Goal: Transaction & Acquisition: Book appointment/travel/reservation

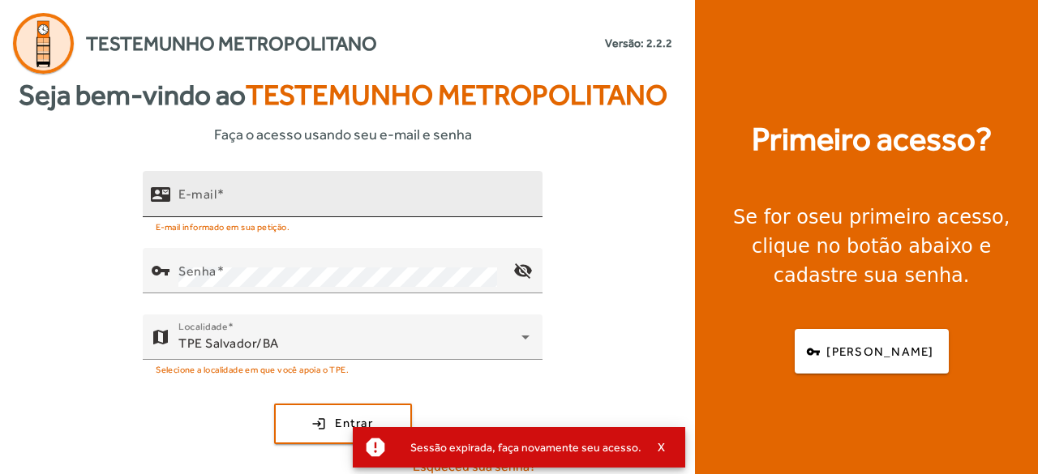
click at [246, 203] on input "E-mail" at bounding box center [353, 200] width 351 height 19
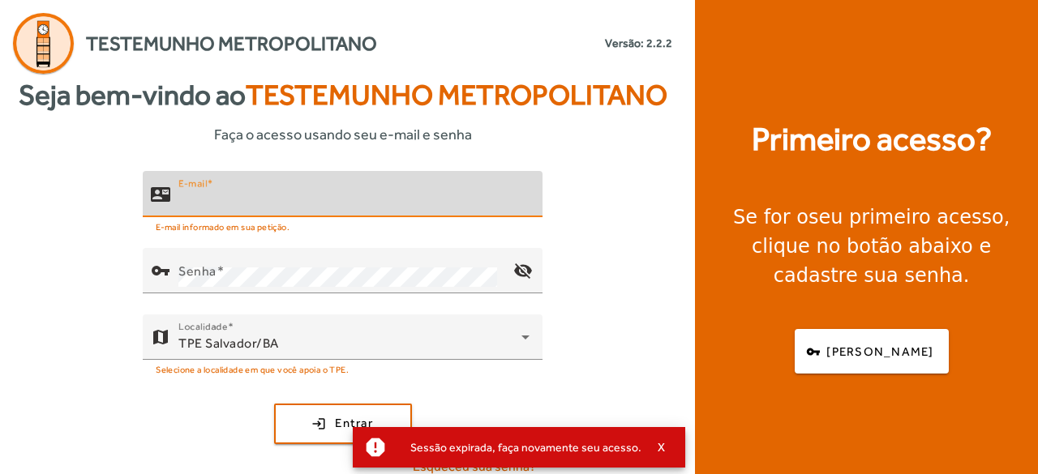
type input "**********"
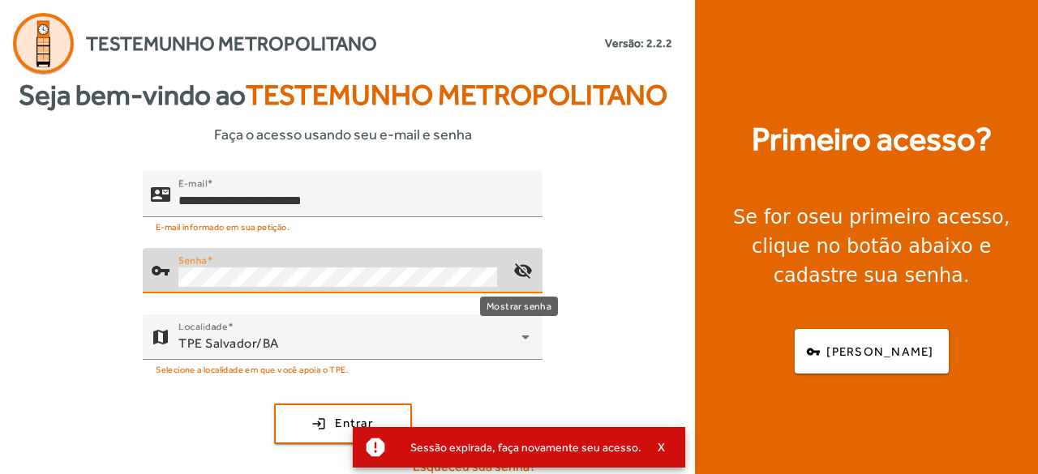
click at [522, 276] on mat-icon "visibility_off" at bounding box center [522, 270] width 39 height 39
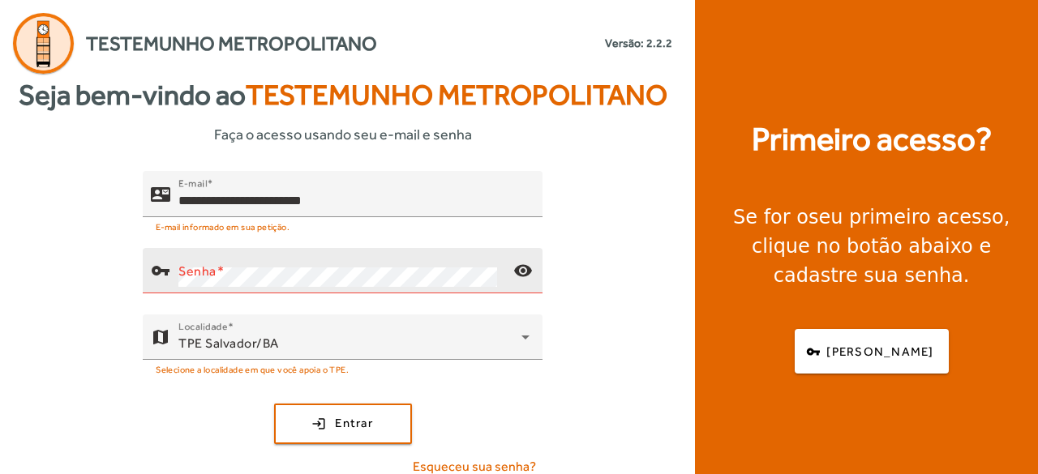
click at [355, 263] on div "Senha" at bounding box center [339, 270] width 322 height 45
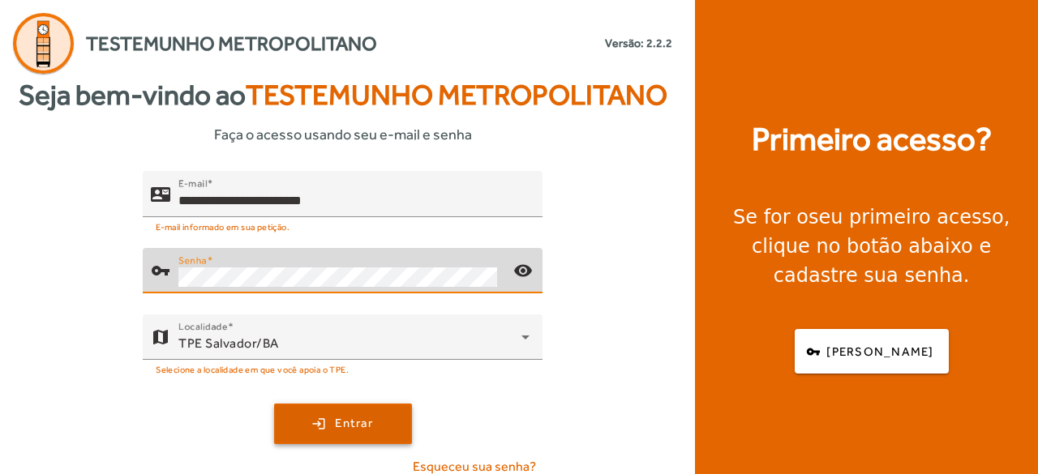
click at [353, 427] on span "Entrar" at bounding box center [354, 423] width 38 height 19
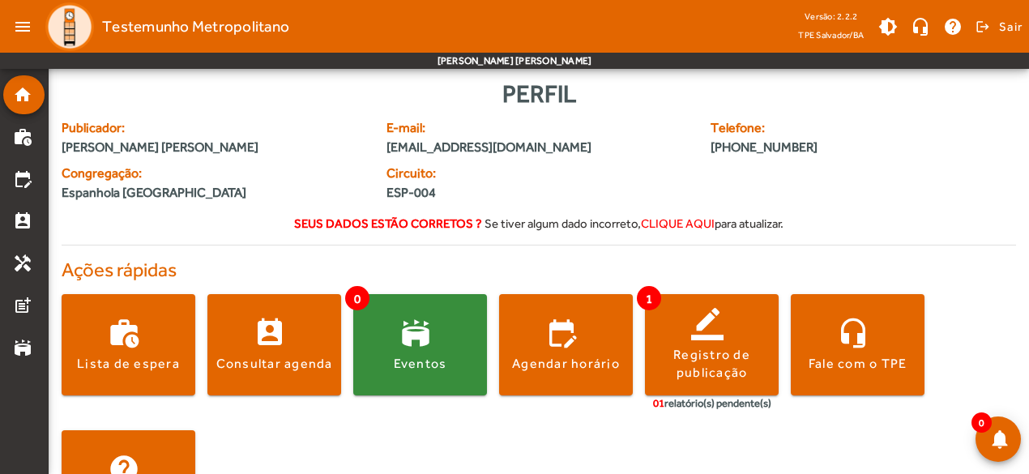
scroll to position [76, 0]
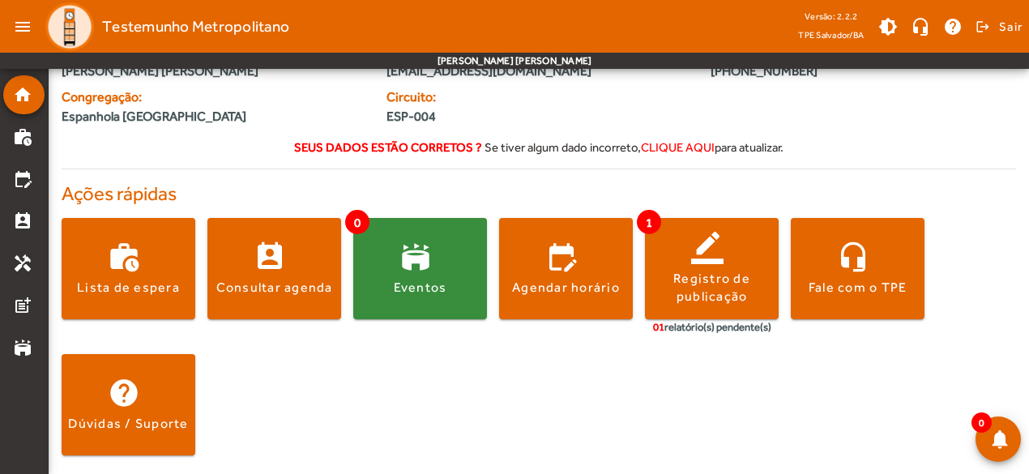
click at [582, 376] on div "work_history Lista de espera perm_contact_calendar Consultar agenda 0 stadium E…" at bounding box center [539, 340] width 955 height 270
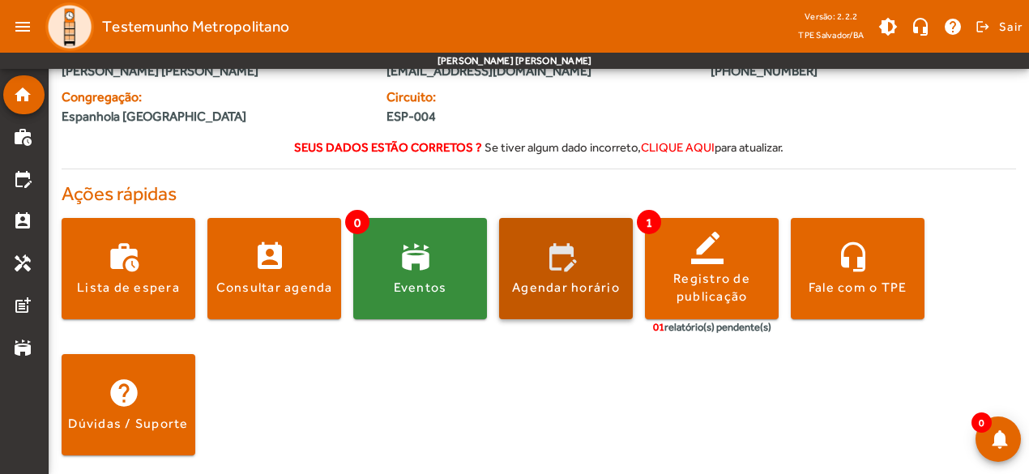
click at [567, 254] on span at bounding box center [566, 269] width 134 height 39
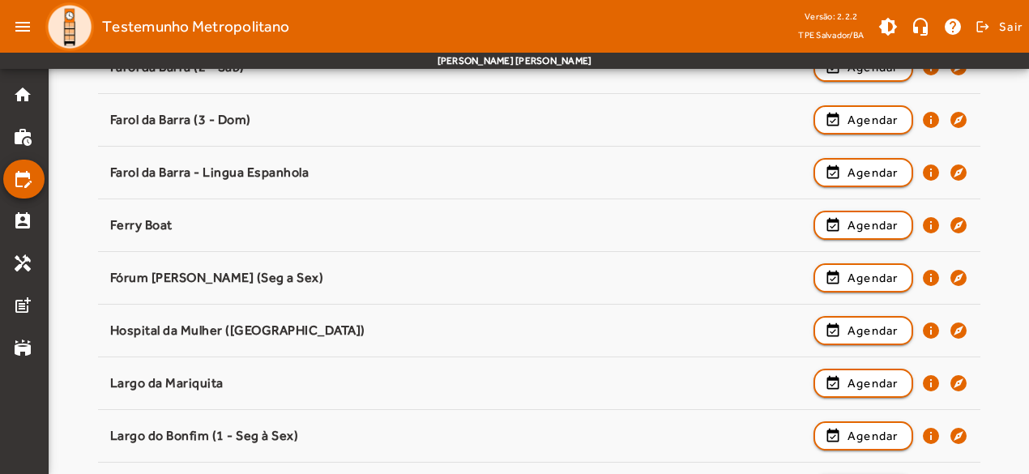
scroll to position [675, 0]
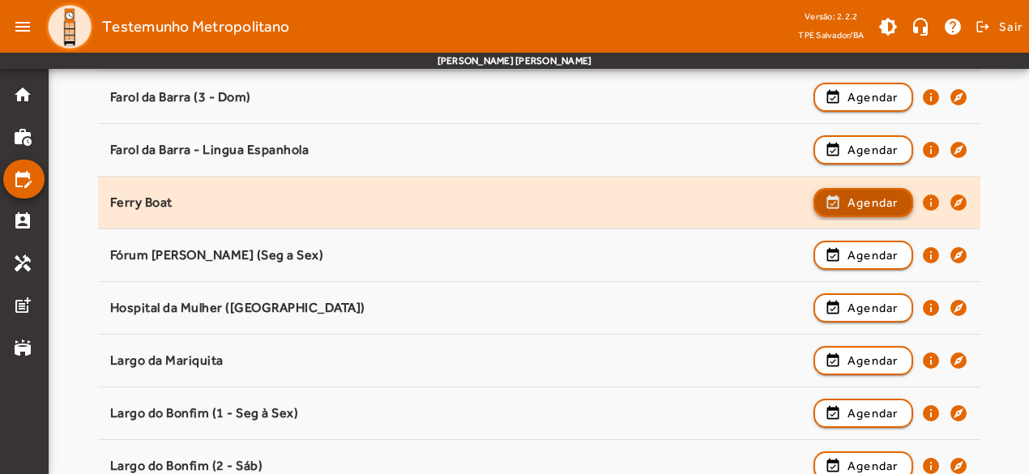
click at [859, 200] on span "Agendar" at bounding box center [873, 202] width 51 height 19
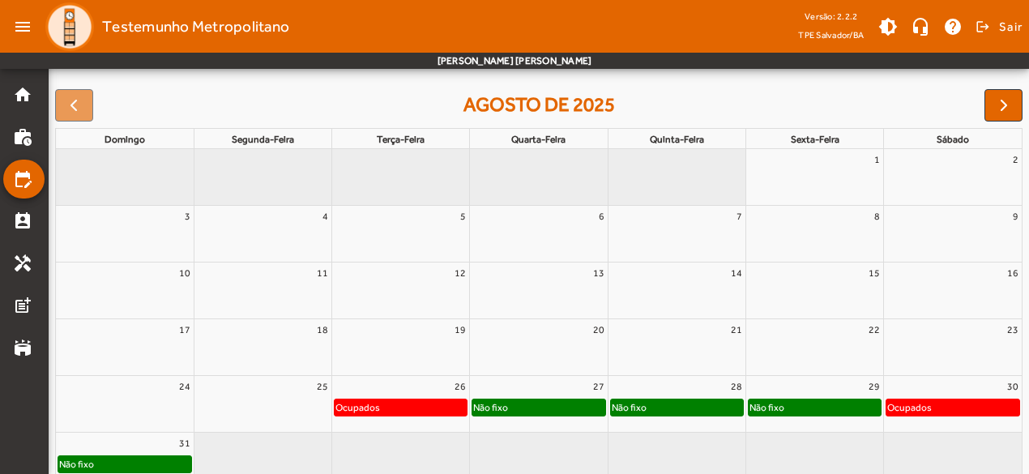
scroll to position [243, 0]
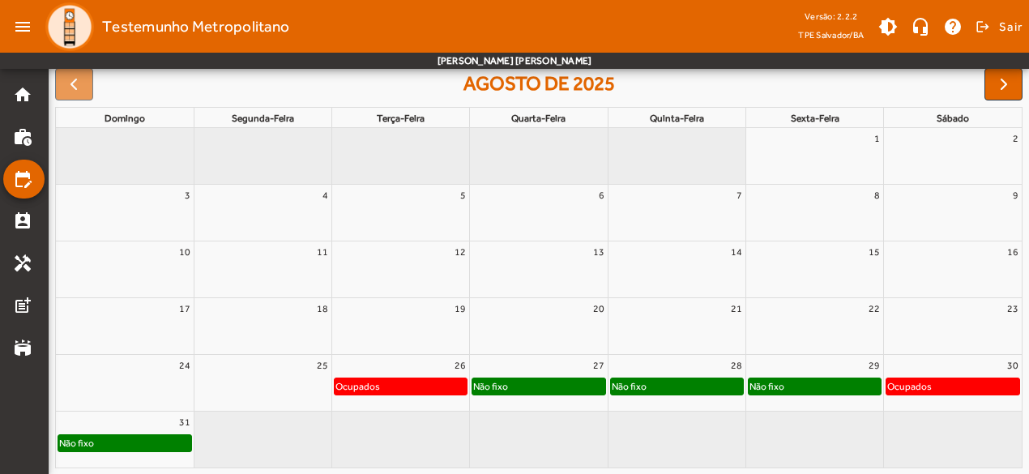
click at [943, 387] on div "Ocupados" at bounding box center [953, 387] width 133 height 16
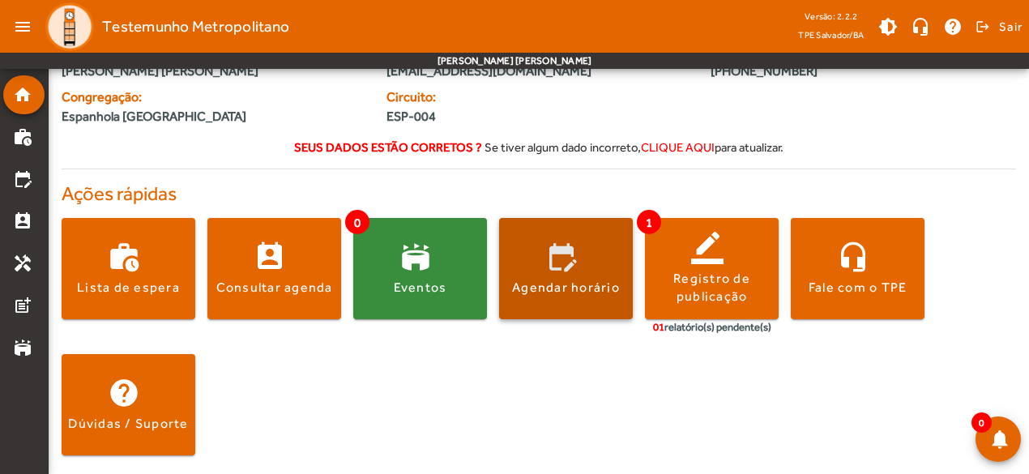
click at [550, 262] on span at bounding box center [566, 269] width 134 height 39
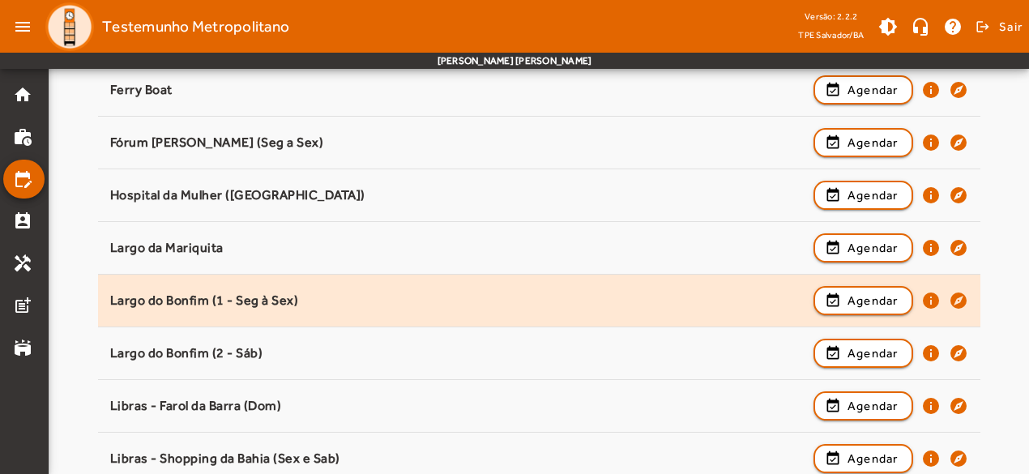
scroll to position [811, 0]
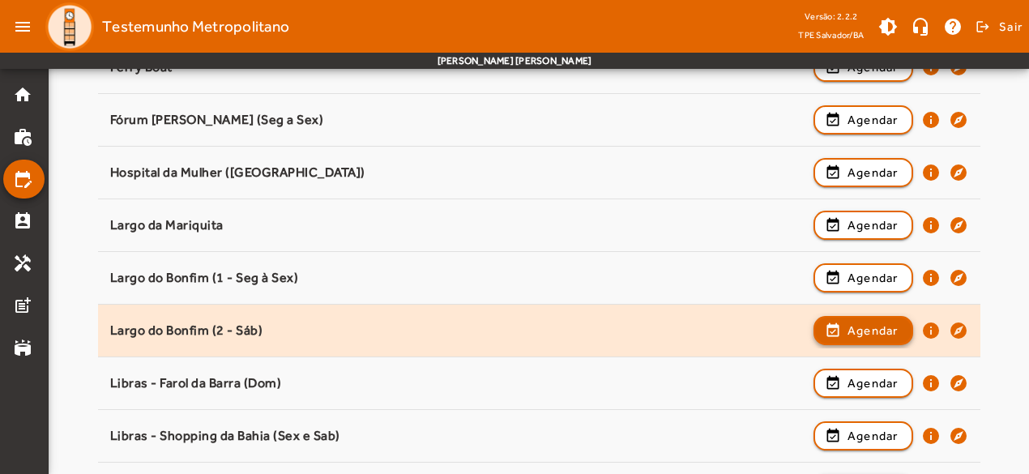
click at [840, 320] on span "button" at bounding box center [863, 330] width 96 height 39
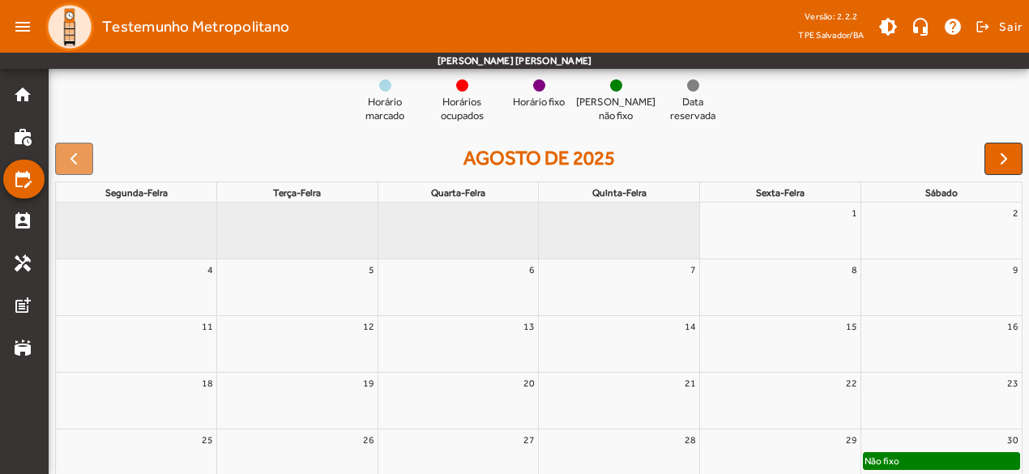
scroll to position [243, 0]
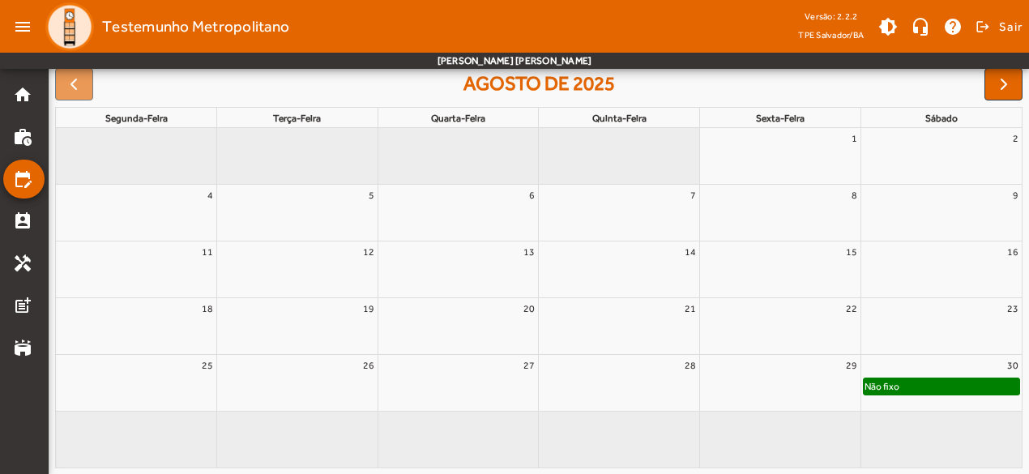
click at [983, 383] on div "Não fixo" at bounding box center [942, 387] width 156 height 16
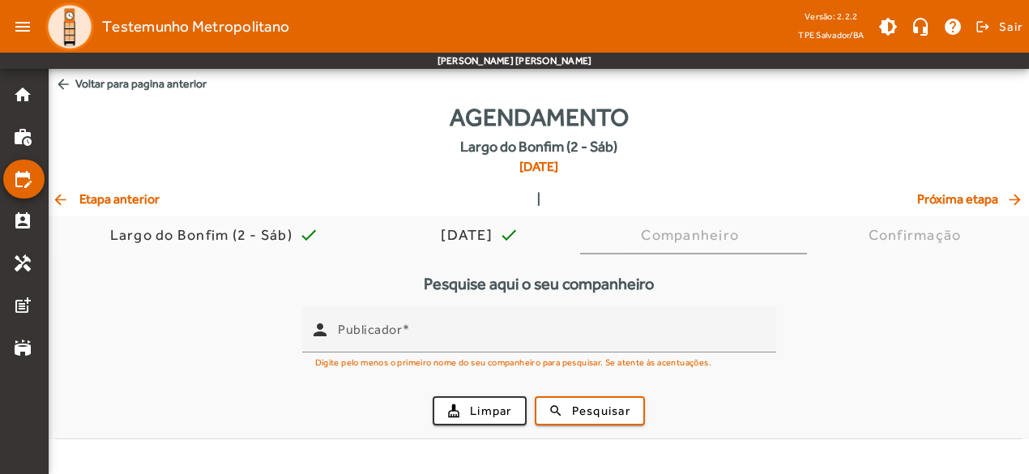
scroll to position [0, 0]
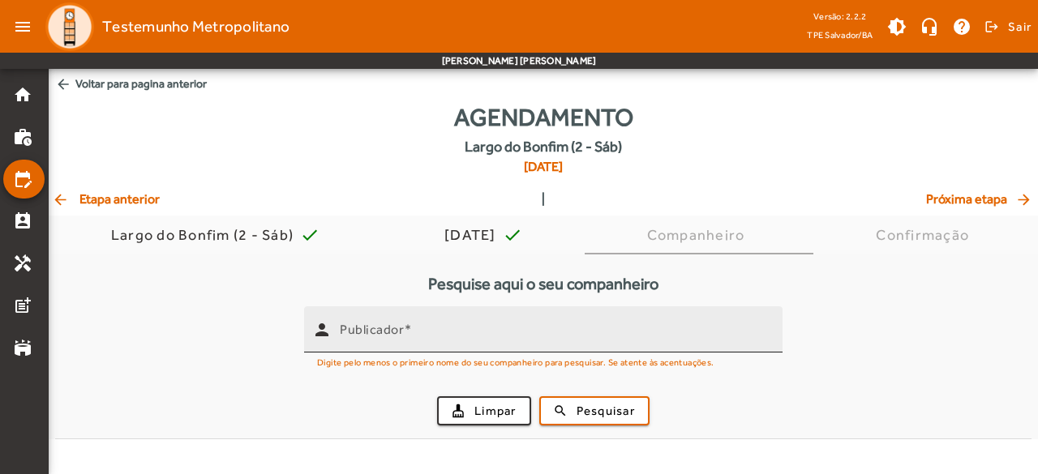
click at [511, 331] on input "Publicador" at bounding box center [555, 336] width 430 height 19
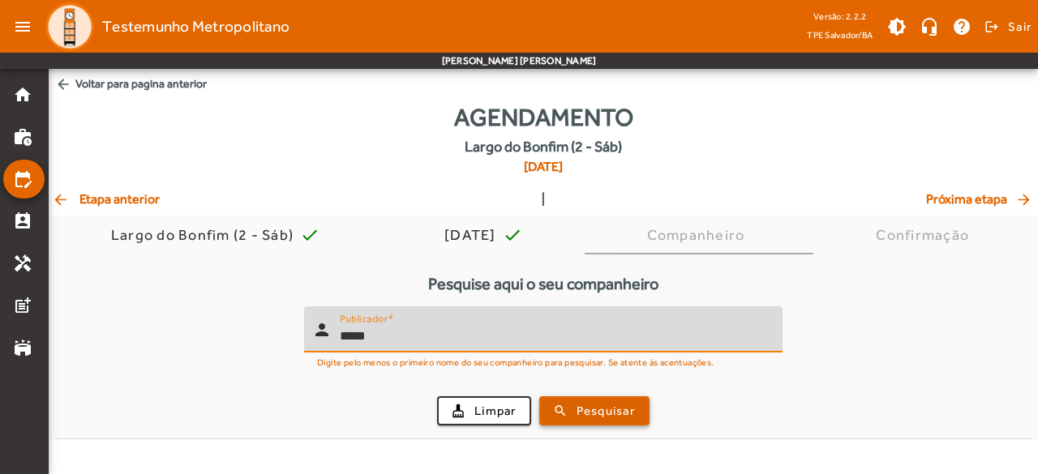
type input "*****"
click at [567, 409] on span "submit" at bounding box center [594, 411] width 107 height 39
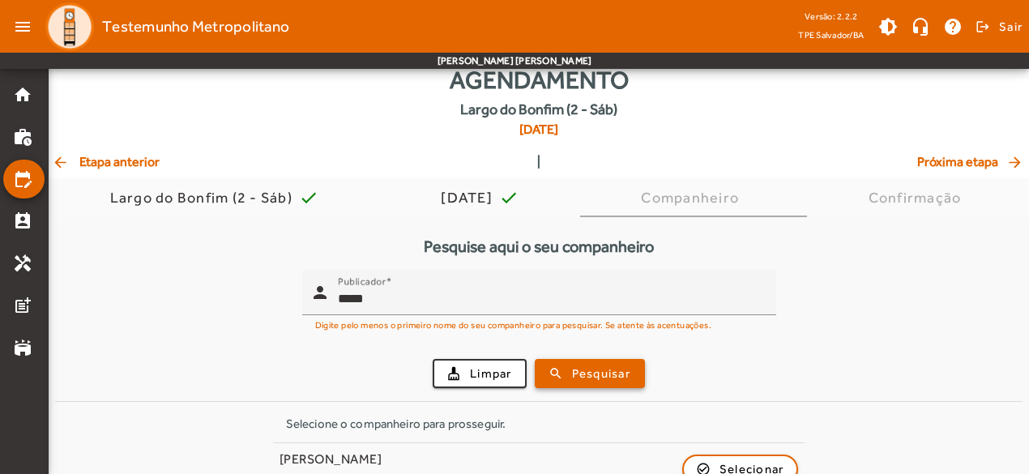
scroll to position [70, 0]
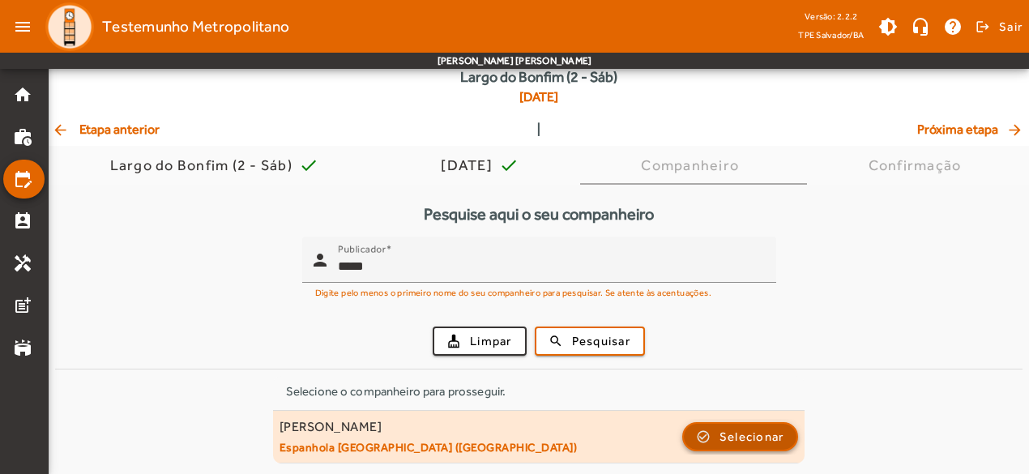
click at [731, 436] on span "Selecionar" at bounding box center [752, 436] width 65 height 19
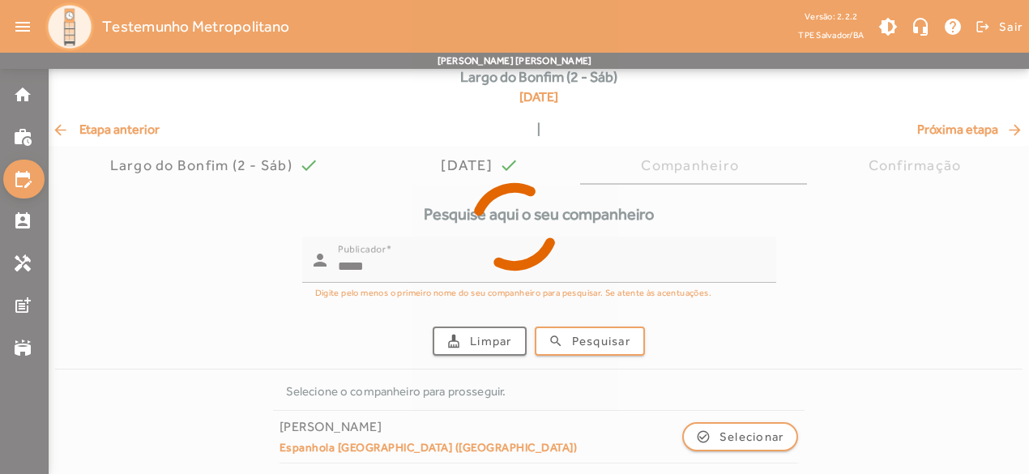
scroll to position [0, 0]
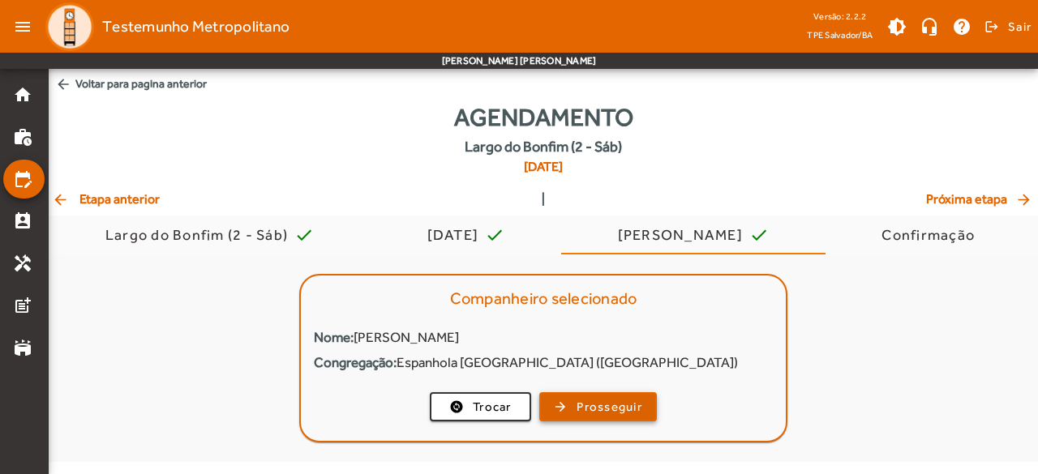
click at [631, 407] on span "Prosseguir" at bounding box center [609, 407] width 66 height 19
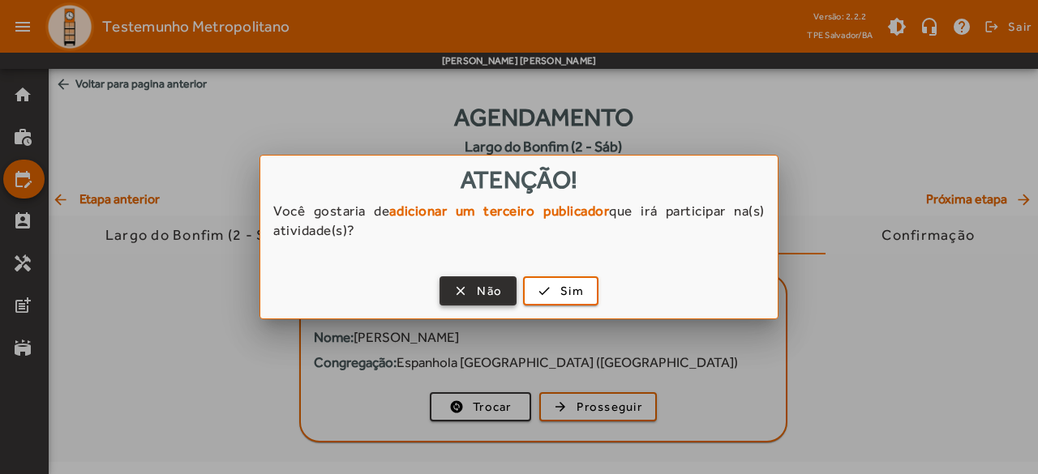
click at [494, 288] on span "Não" at bounding box center [489, 291] width 25 height 19
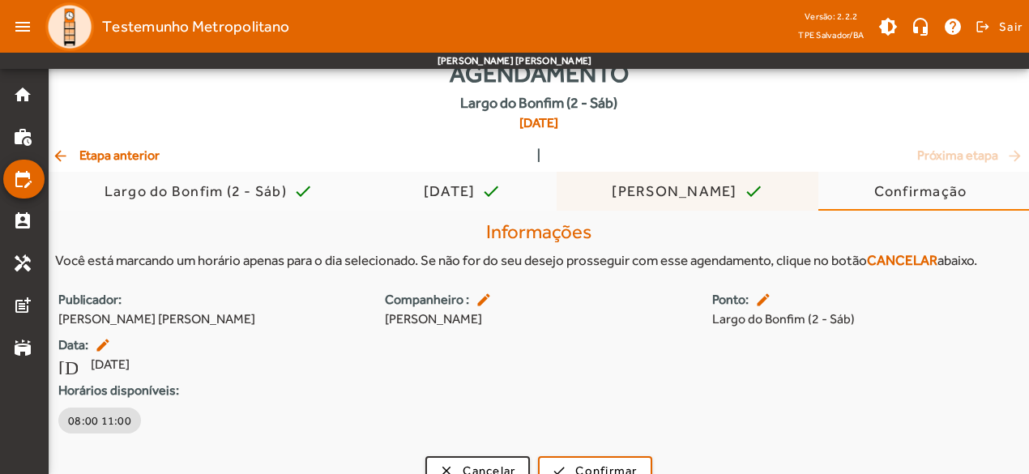
scroll to position [68, 0]
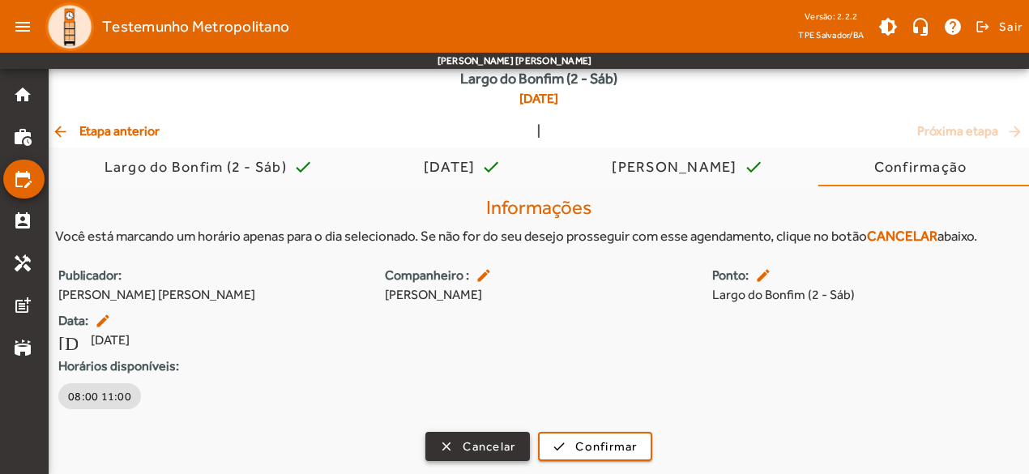
click at [489, 447] on span "Cancelar" at bounding box center [489, 447] width 53 height 19
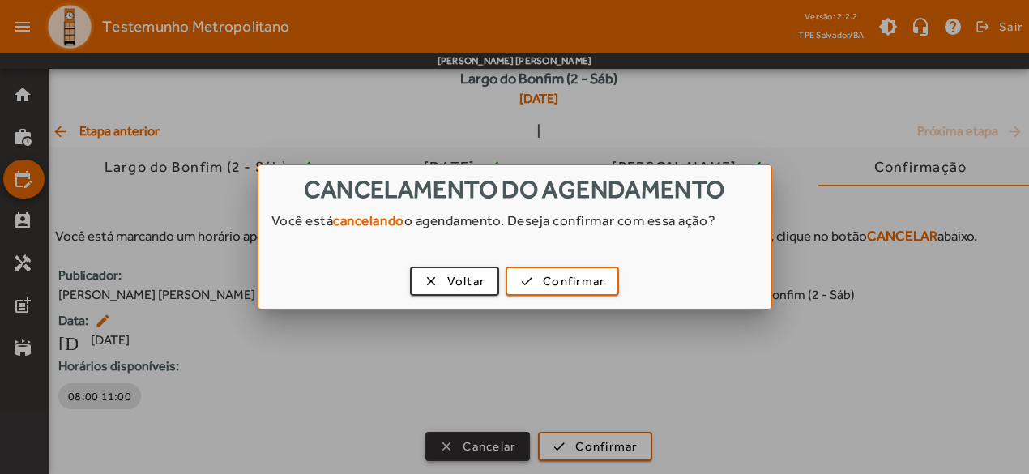
scroll to position [0, 0]
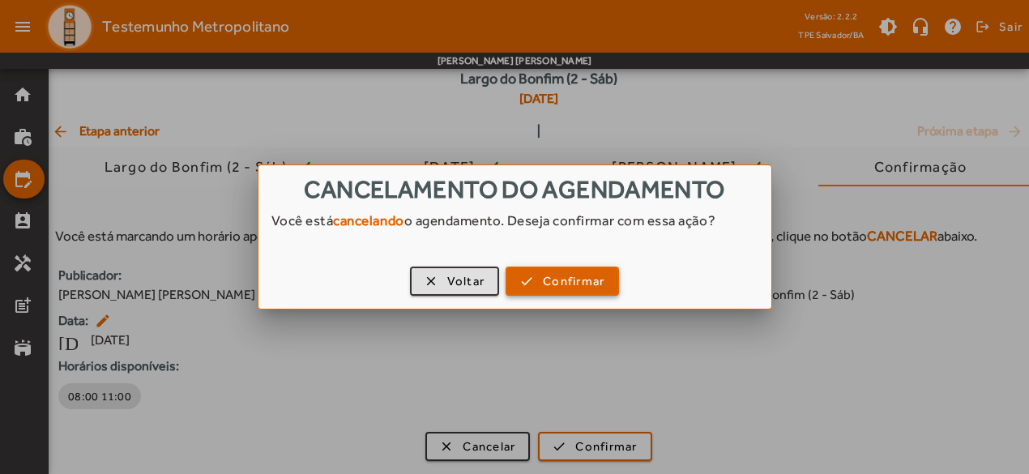
click at [567, 278] on span "Confirmar" at bounding box center [574, 281] width 62 height 19
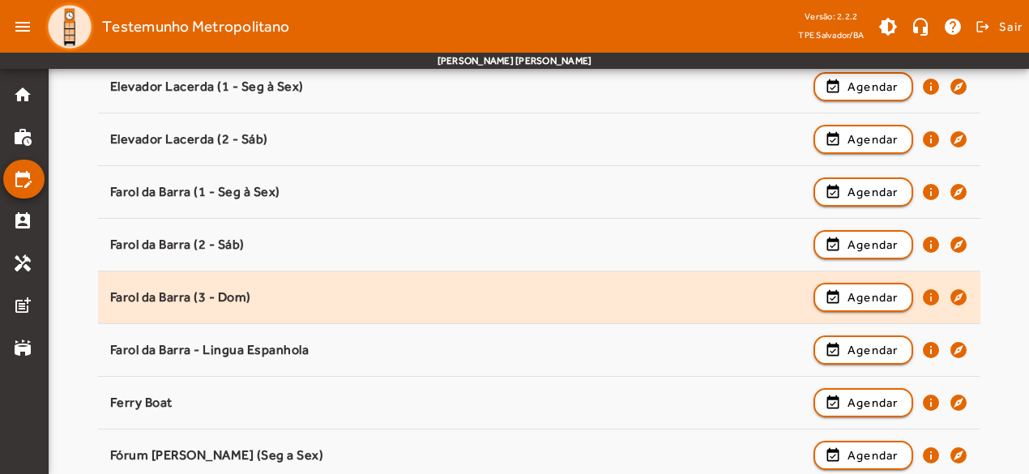
scroll to position [498, 0]
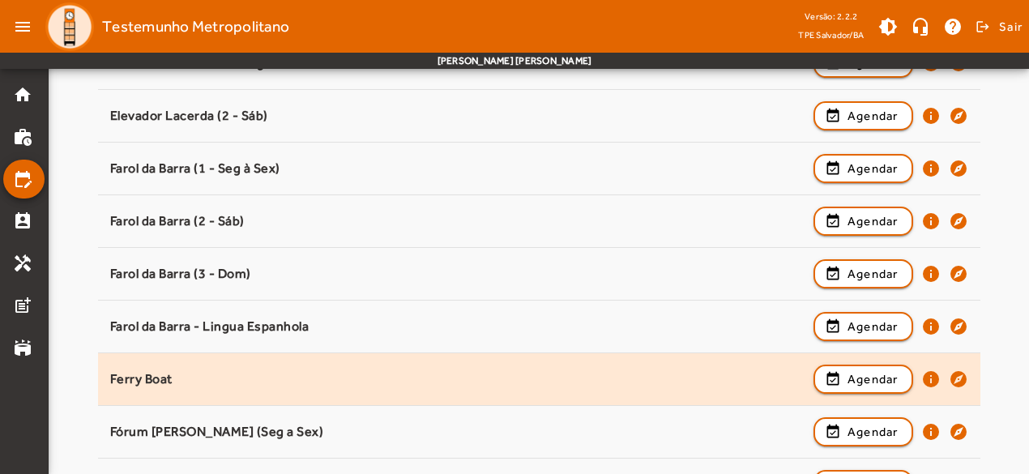
click at [863, 392] on div "event_available Agendar info explore" at bounding box center [891, 380] width 155 height 36
click at [872, 378] on span "Agendar" at bounding box center [873, 379] width 51 height 19
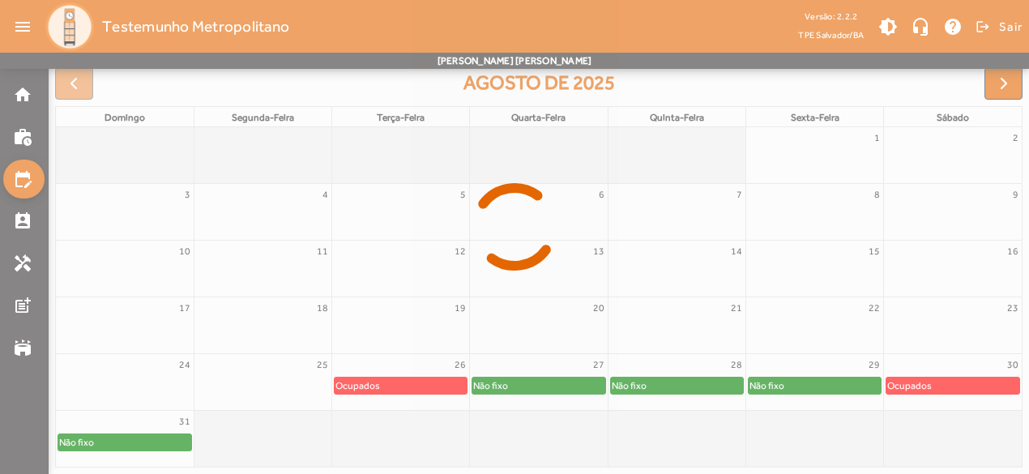
scroll to position [243, 0]
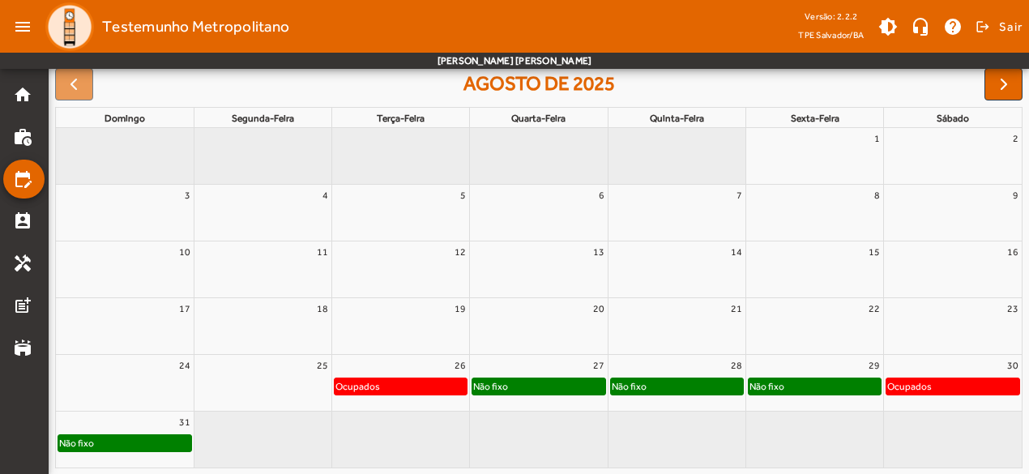
click at [113, 446] on div "Não fixo" at bounding box center [124, 443] width 133 height 16
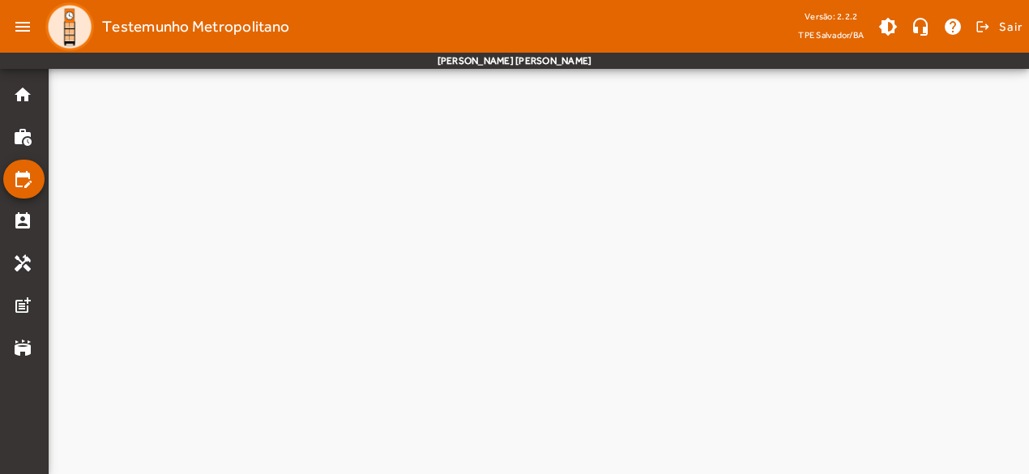
scroll to position [0, 0]
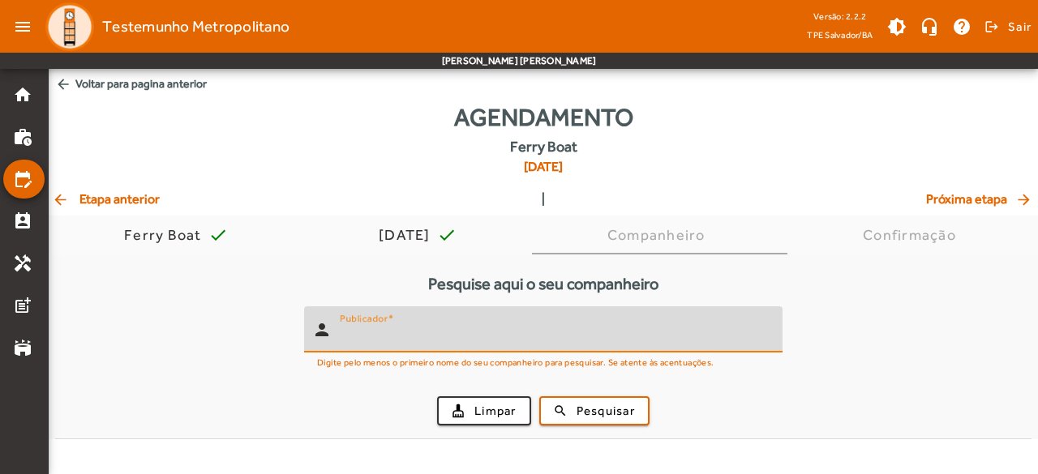
click at [431, 332] on input "Publicador" at bounding box center [555, 336] width 430 height 19
type input "*****"
click at [582, 421] on span "submit" at bounding box center [594, 411] width 107 height 39
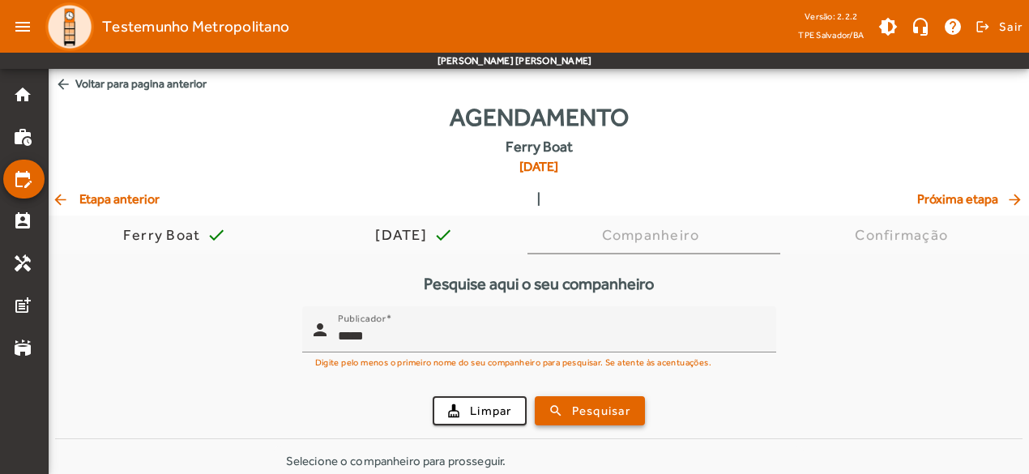
scroll to position [70, 0]
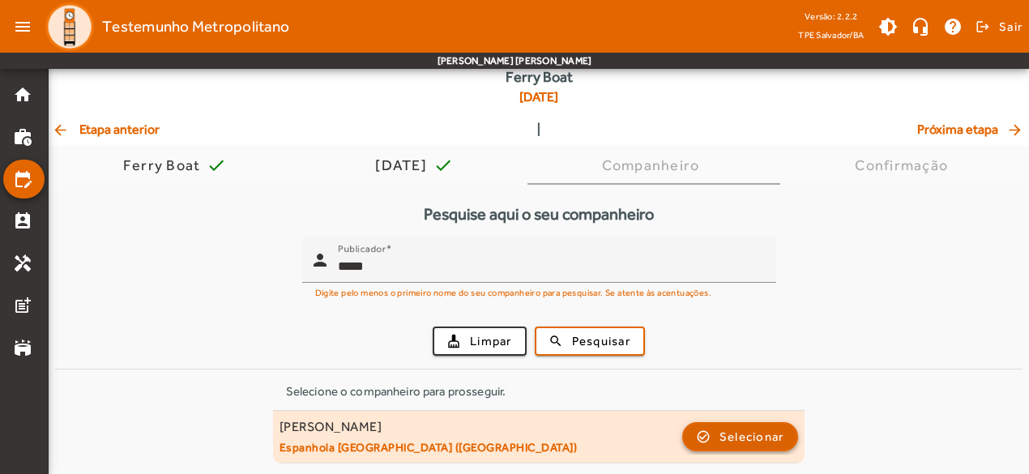
click at [744, 432] on span "Selecionar" at bounding box center [752, 436] width 65 height 19
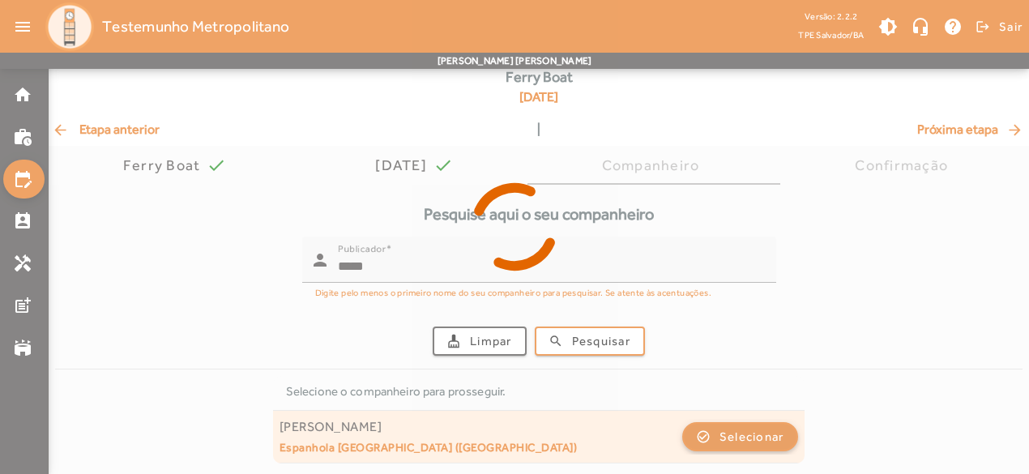
scroll to position [0, 0]
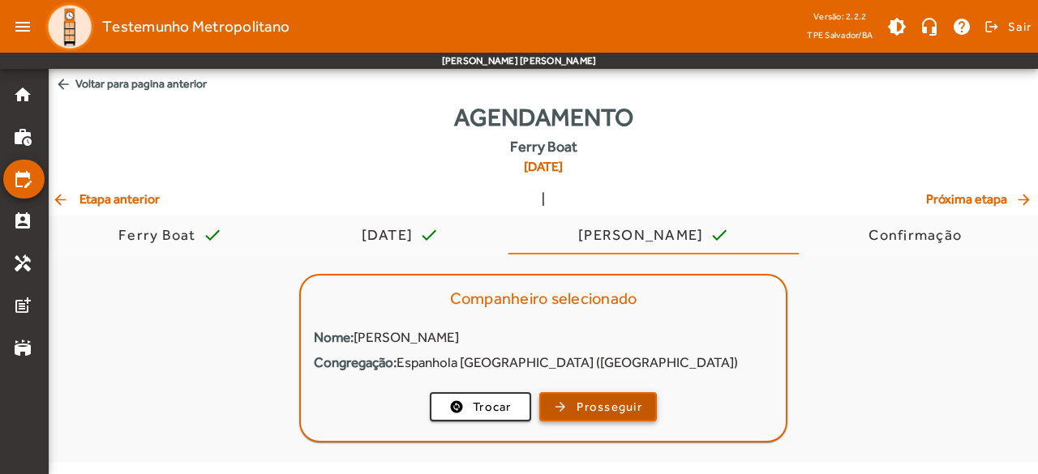
click at [642, 408] on span "button" at bounding box center [598, 406] width 114 height 39
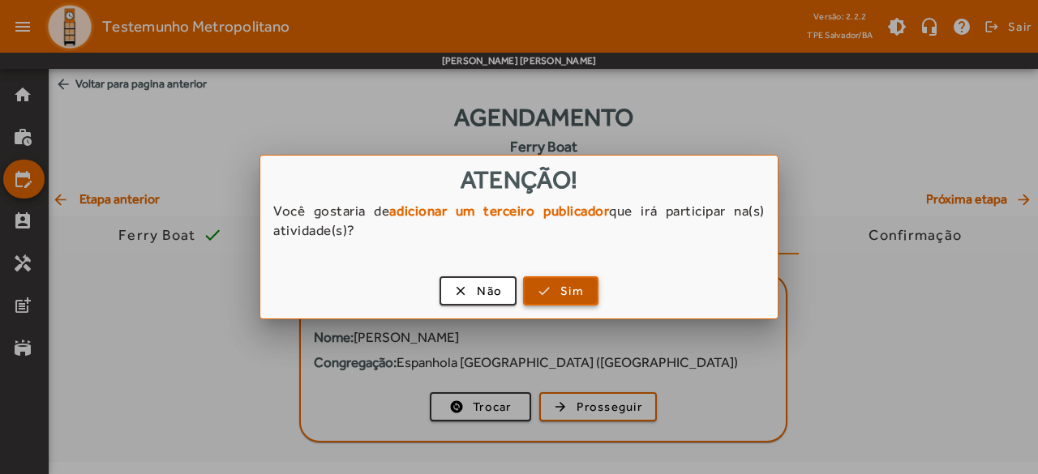
click at [561, 293] on span "Sim" at bounding box center [572, 291] width 24 height 19
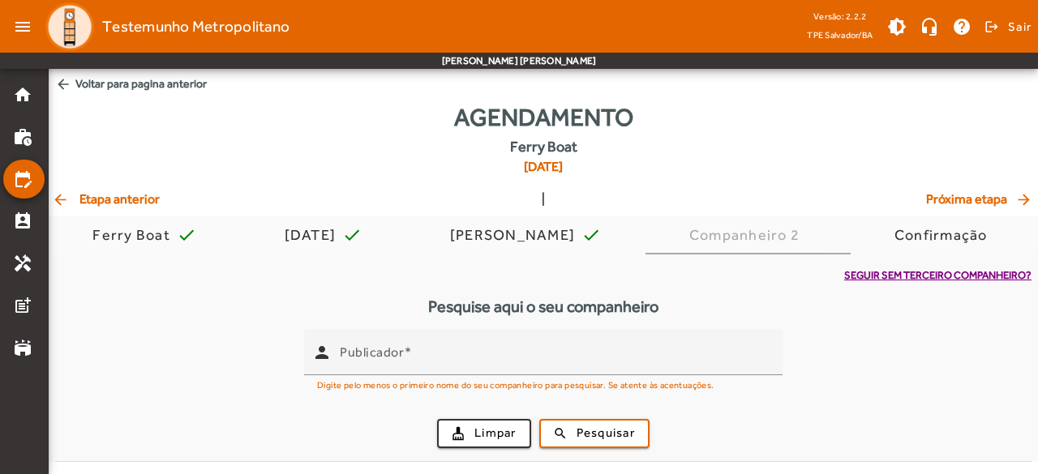
click at [921, 272] on span "Seguir sem terceiro companheiro?" at bounding box center [937, 275] width 187 height 16
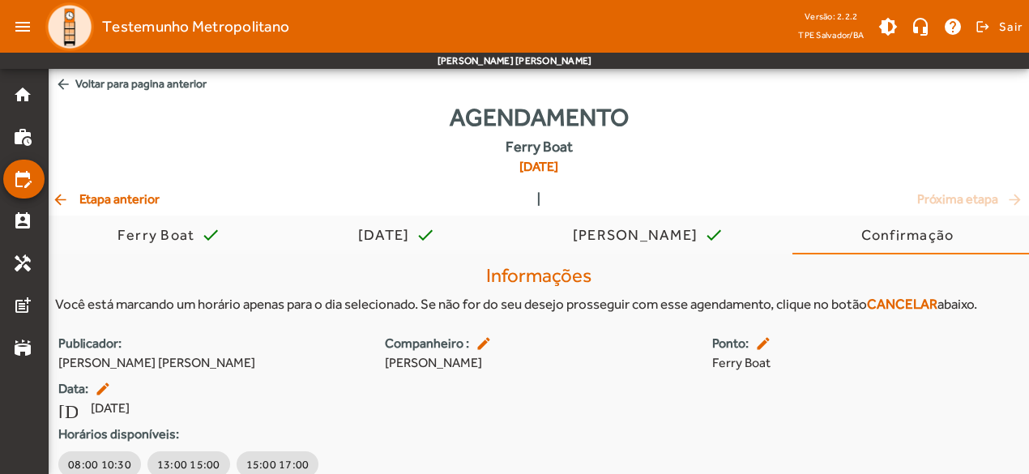
scroll to position [68, 0]
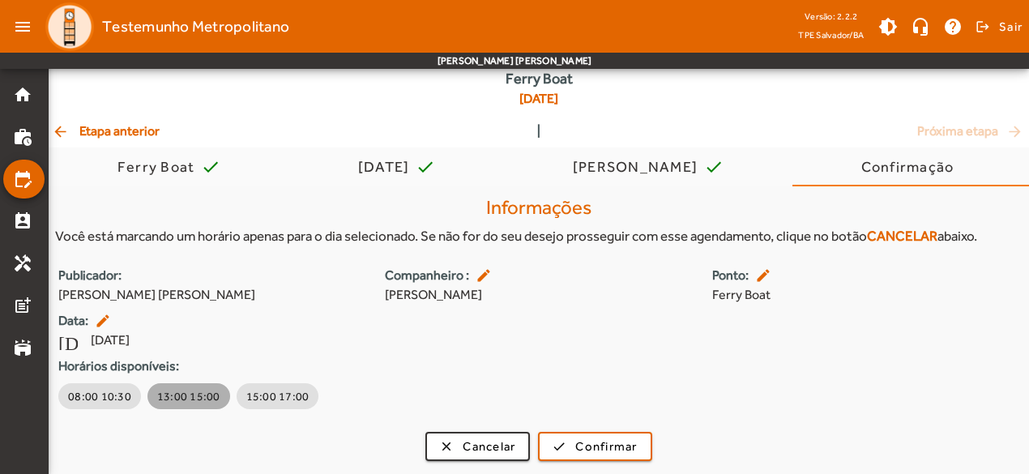
click at [185, 401] on span "13:00 15:00" at bounding box center [188, 396] width 63 height 16
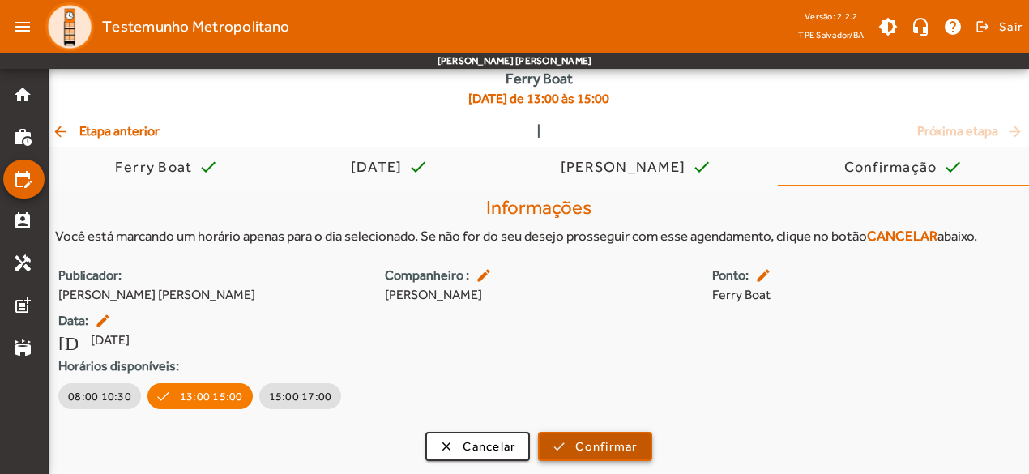
click at [585, 443] on span "Confirmar" at bounding box center [606, 447] width 62 height 19
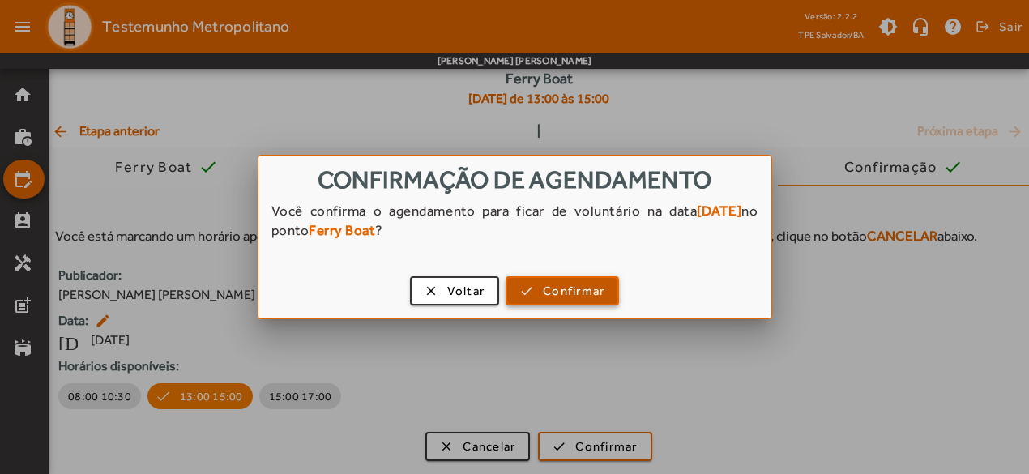
click at [559, 293] on span "Confirmar" at bounding box center [574, 291] width 62 height 19
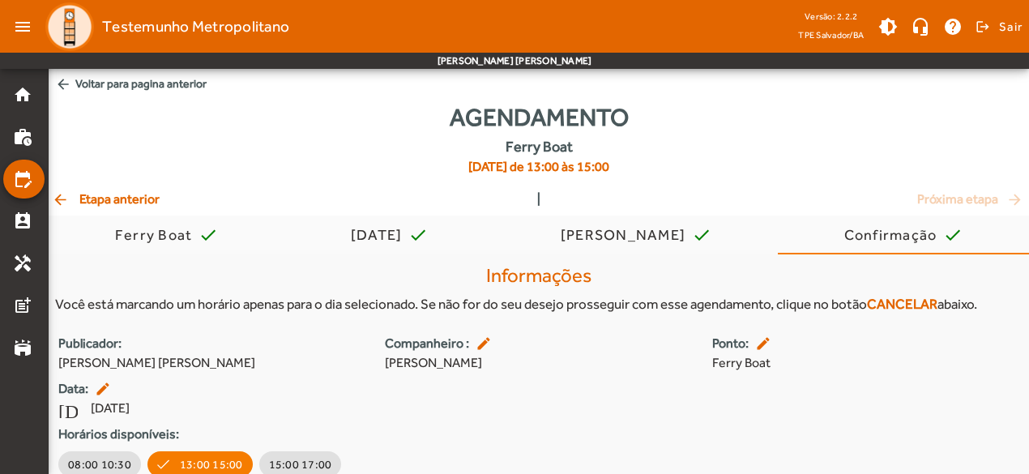
scroll to position [68, 0]
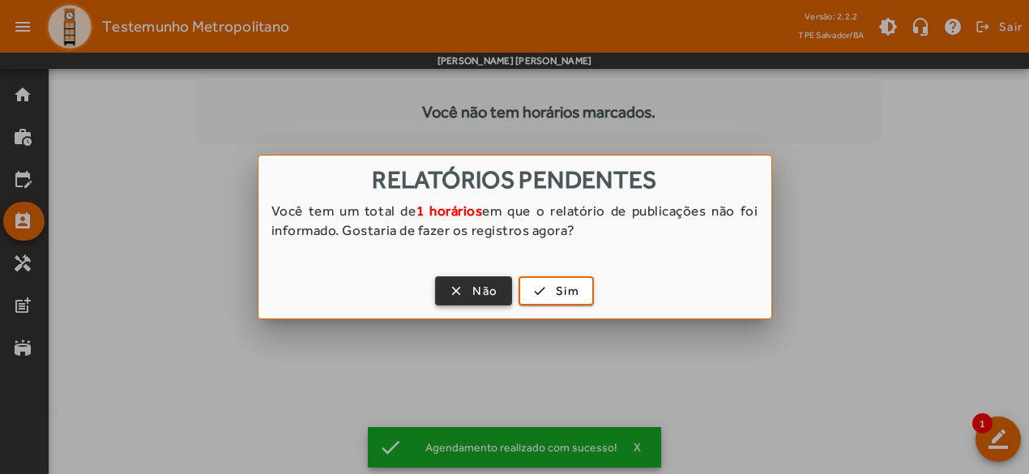
click at [483, 299] on span "Não" at bounding box center [485, 291] width 25 height 19
